Goal: Task Accomplishment & Management: Manage account settings

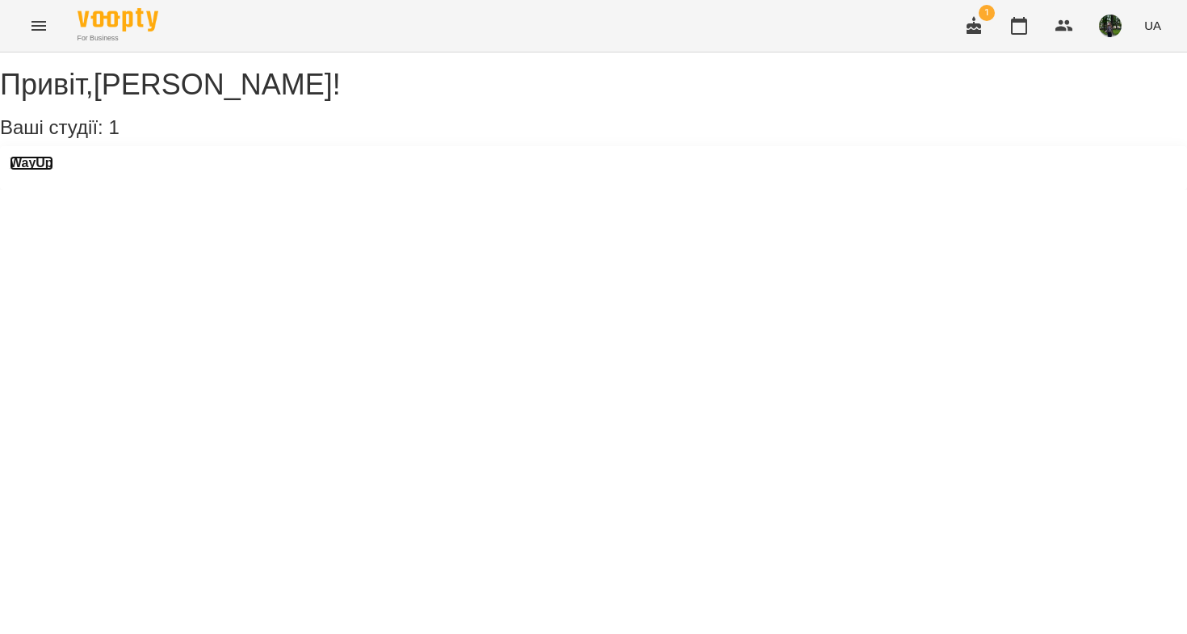
click at [53, 170] on h3 "WayUp" at bounding box center [32, 163] width 44 height 15
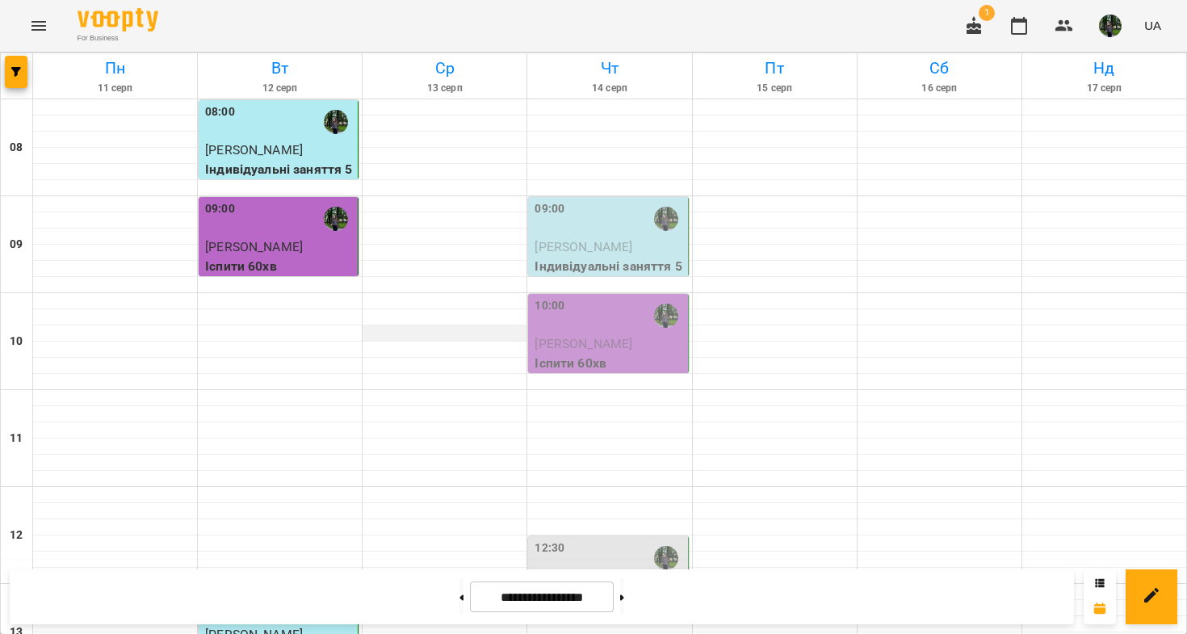
scroll to position [894, 0]
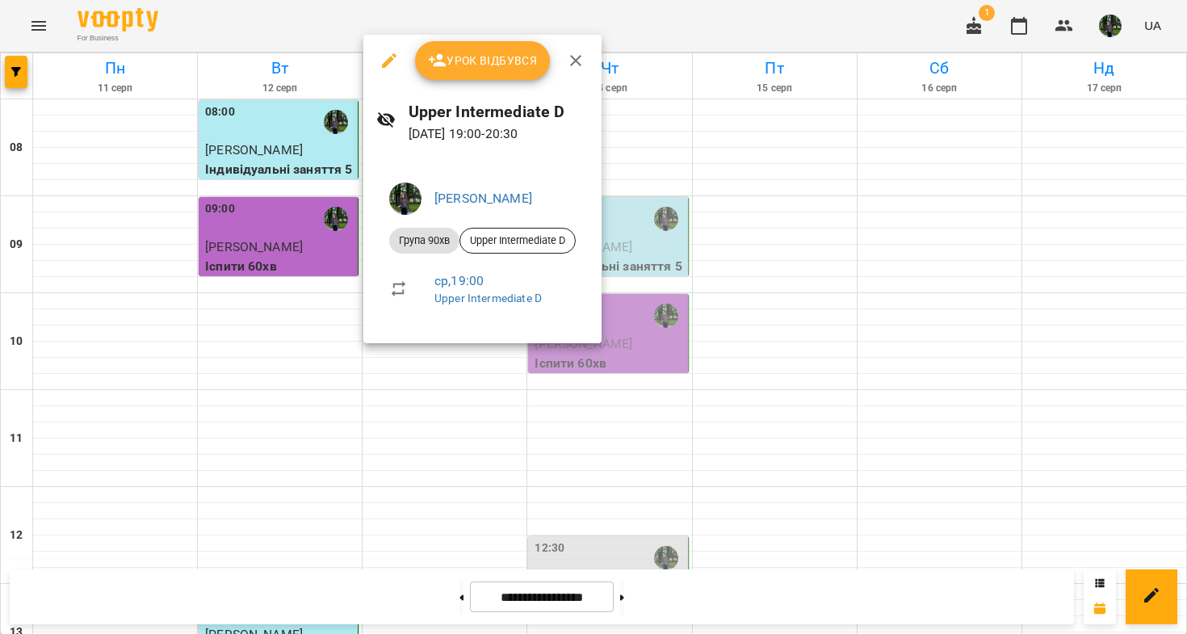
click at [475, 59] on span "Урок відбувся" at bounding box center [483, 60] width 110 height 19
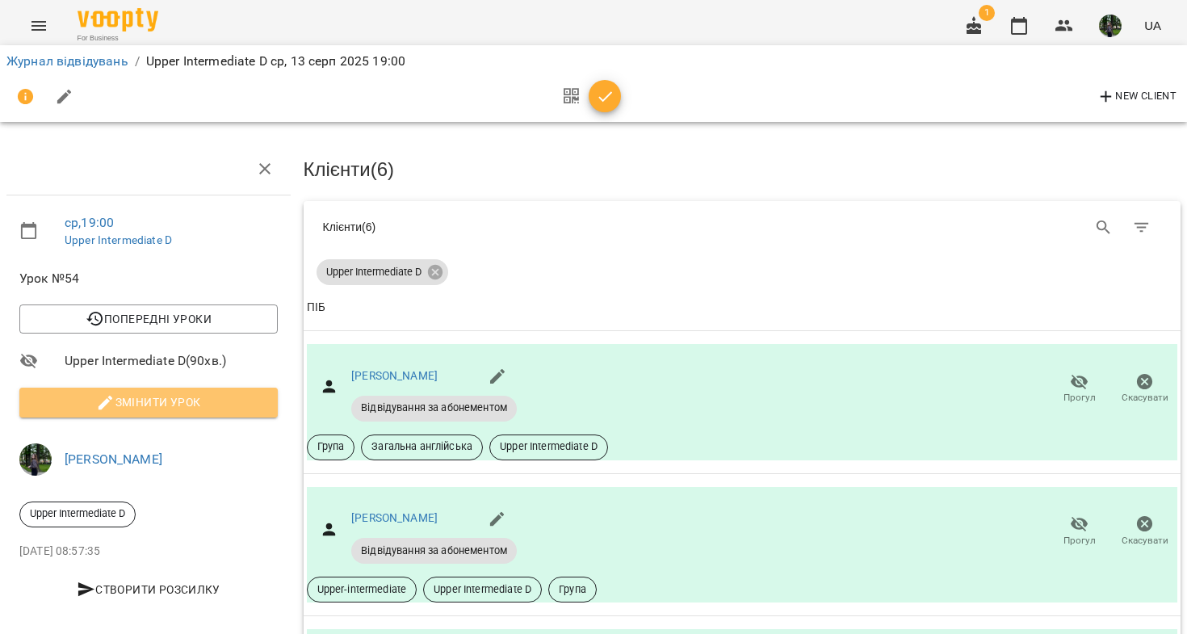
click at [185, 409] on span "Змінити урок" at bounding box center [148, 401] width 232 height 19
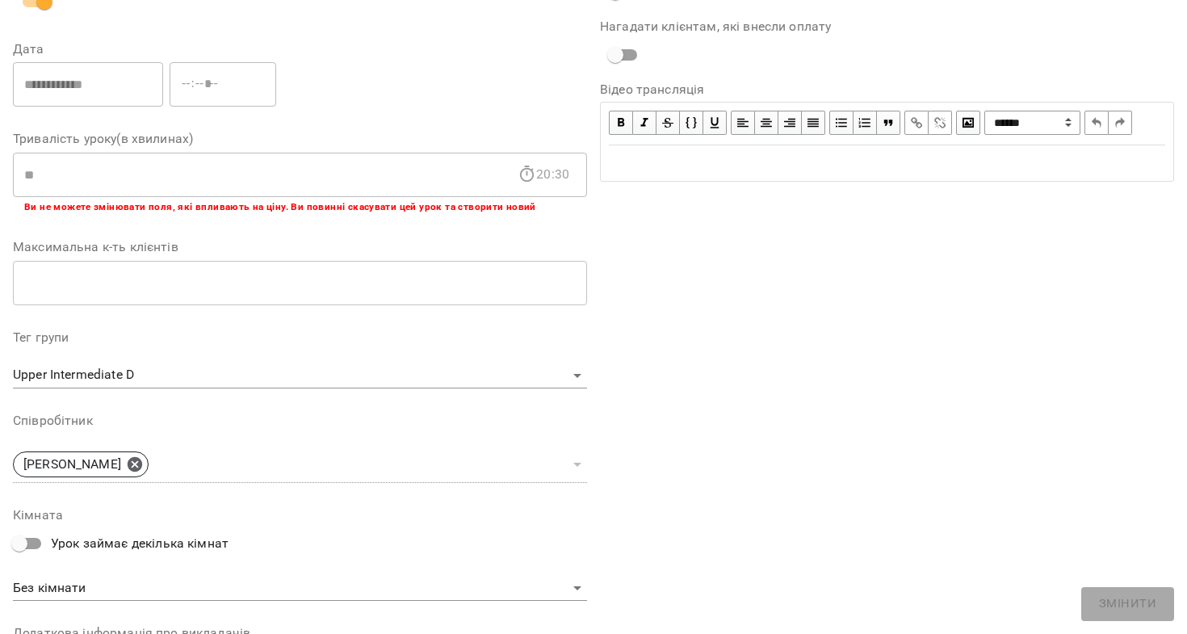
scroll to position [440, 0]
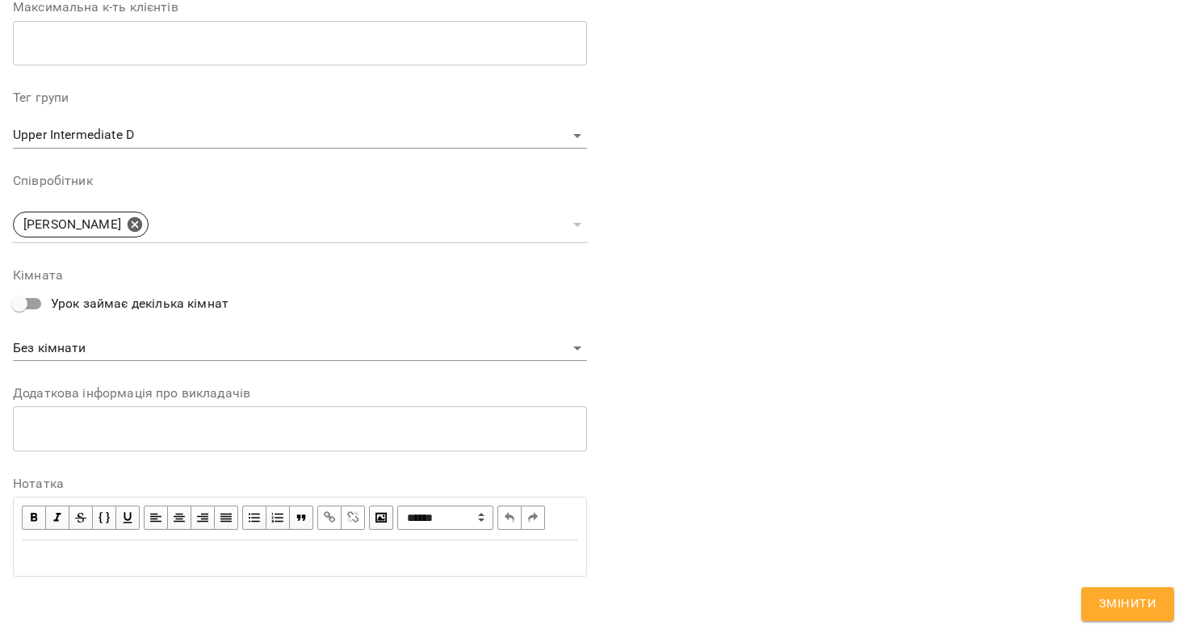
click at [173, 548] on div "Edit text" at bounding box center [300, 557] width 556 height 19
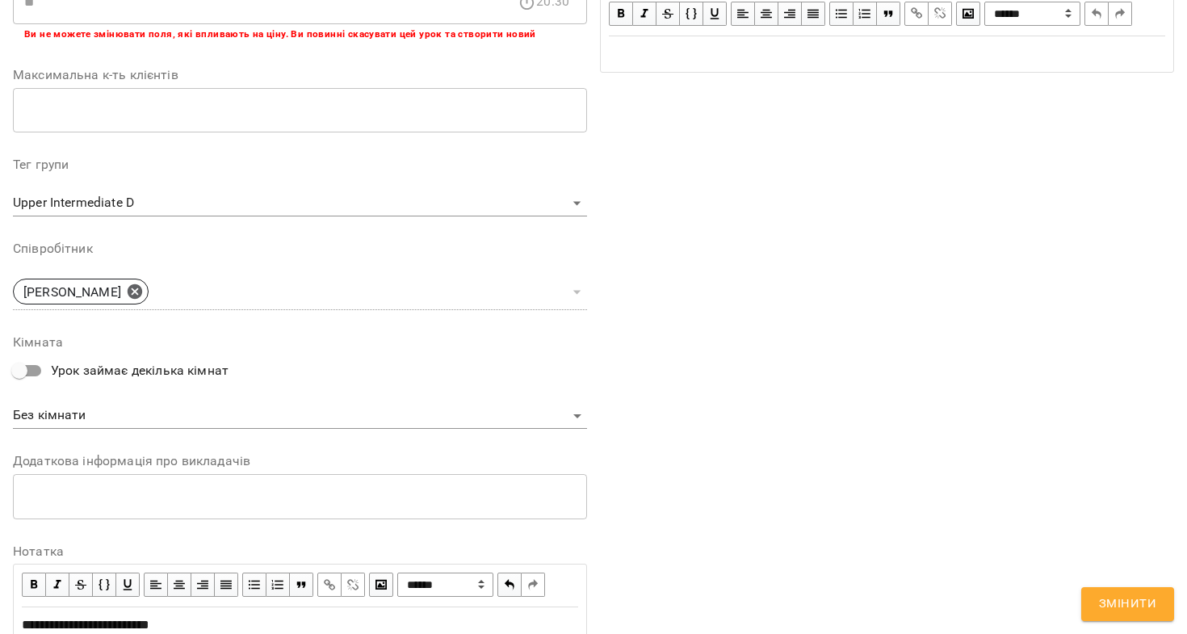
scroll to position [507, 0]
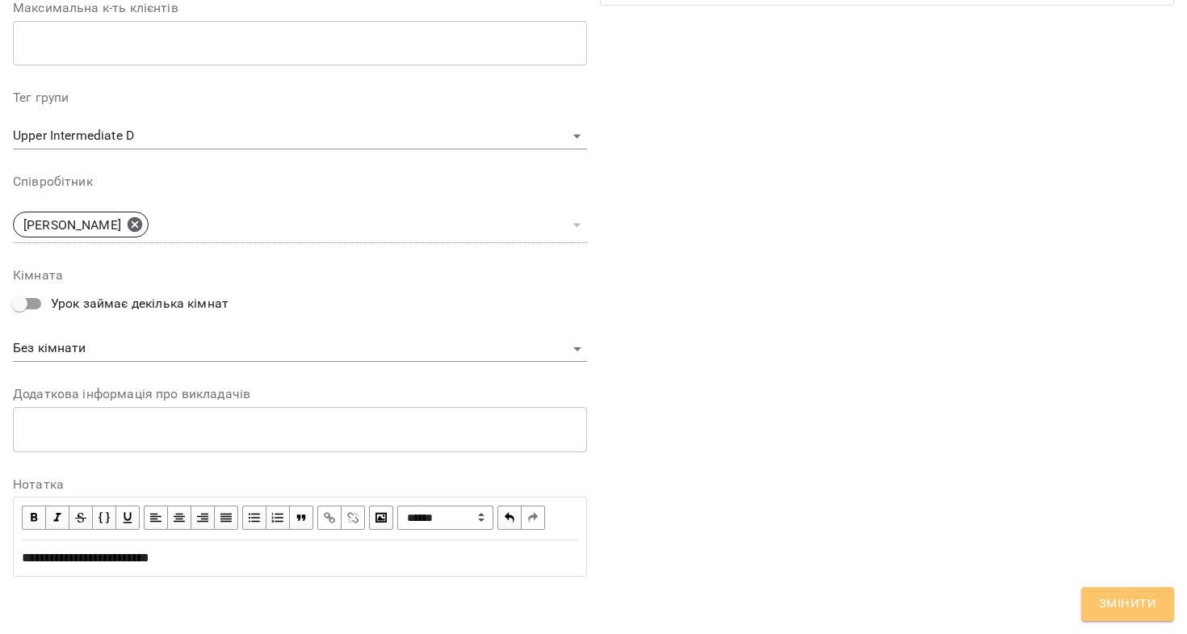
click at [1102, 601] on span "Змінити" at bounding box center [1127, 603] width 57 height 21
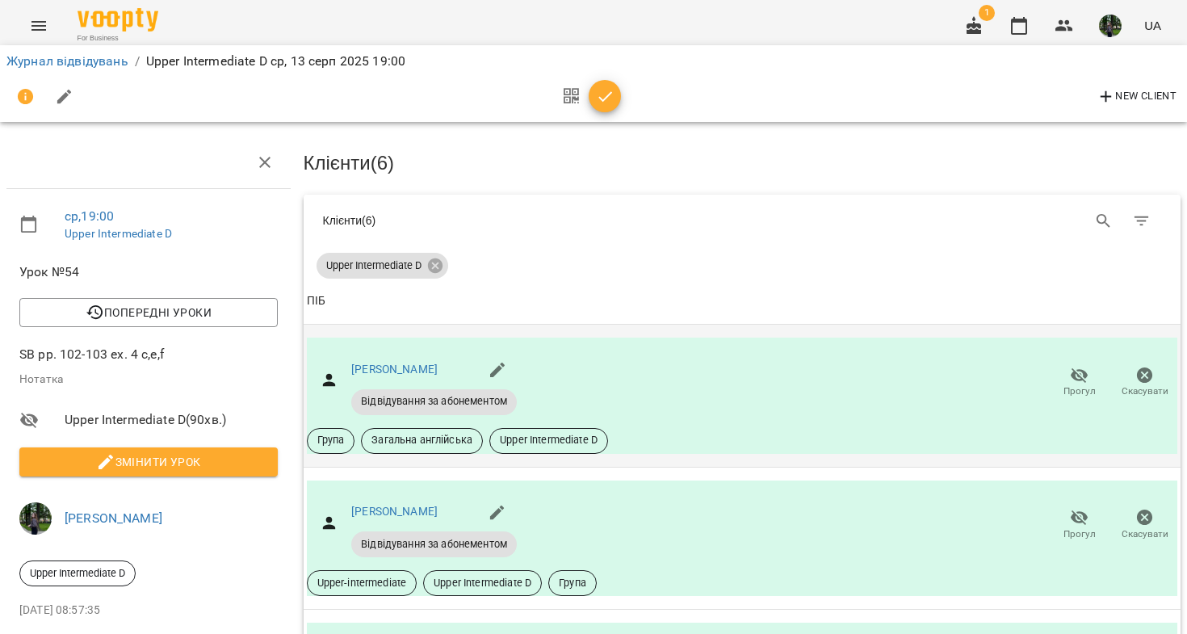
scroll to position [181, 0]
click at [1077, 510] on icon "button" at bounding box center [1079, 517] width 18 height 15
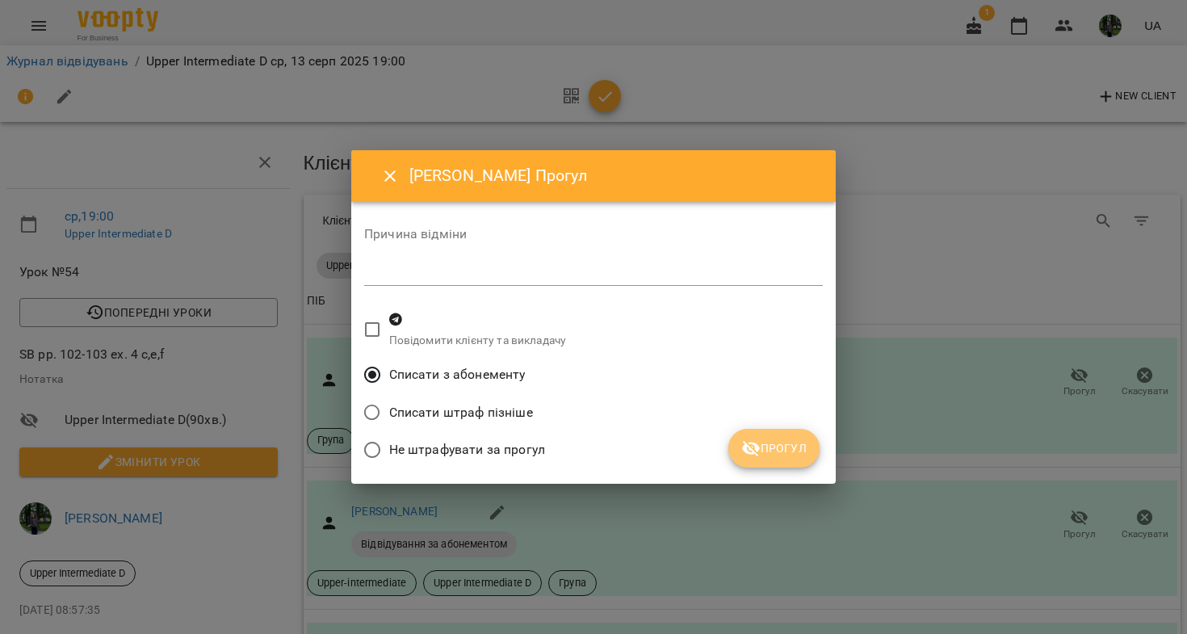
click at [793, 436] on button "Прогул" at bounding box center [773, 448] width 91 height 39
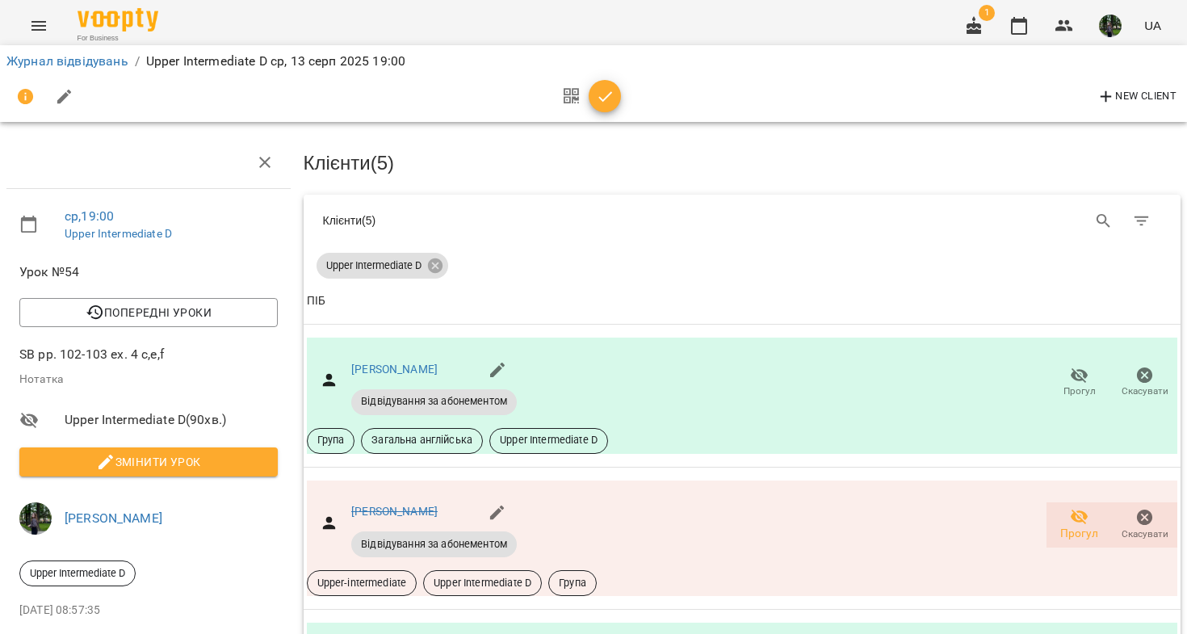
scroll to position [605, 0]
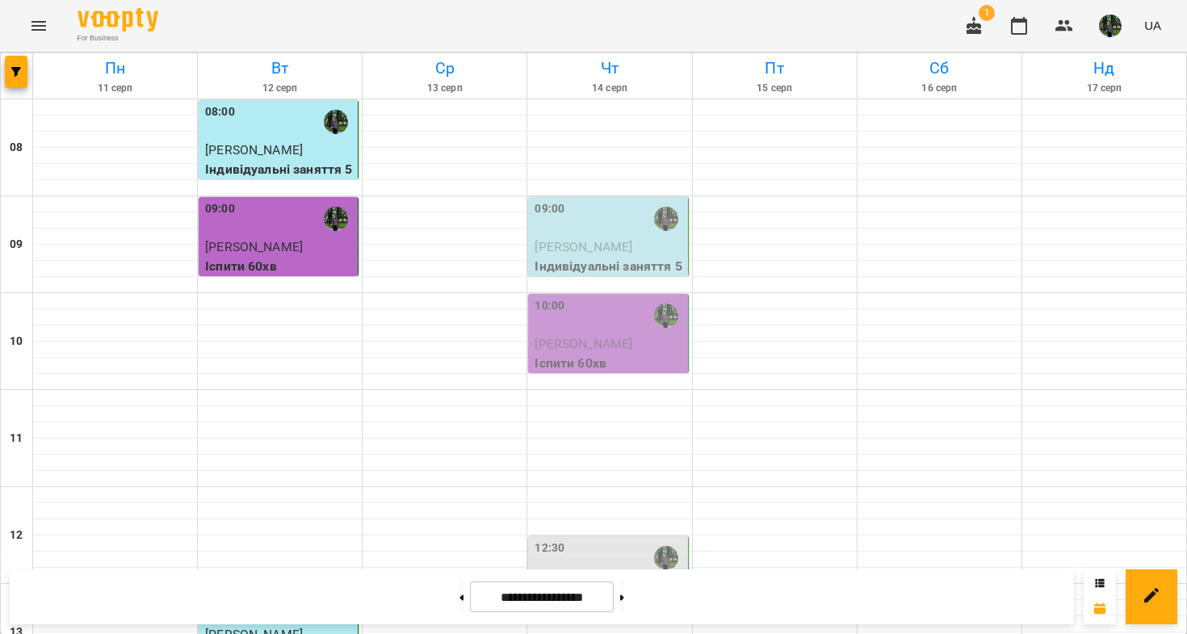
scroll to position [864, 0]
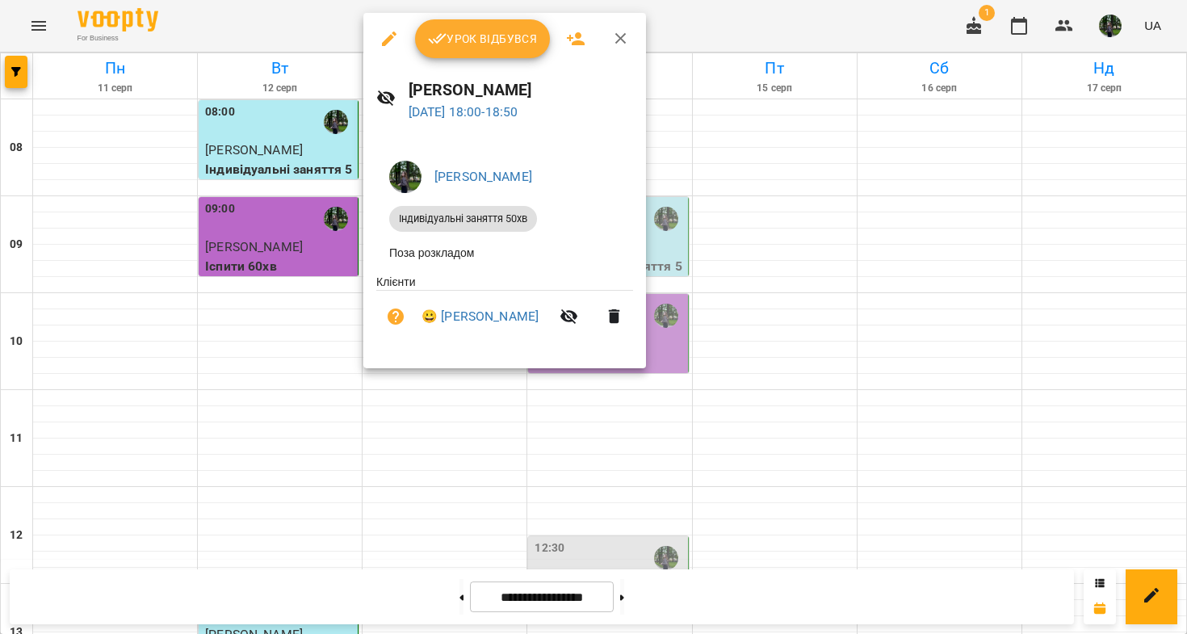
click at [492, 45] on span "Урок відбувся" at bounding box center [483, 38] width 110 height 19
